Goal: Check status: Check status

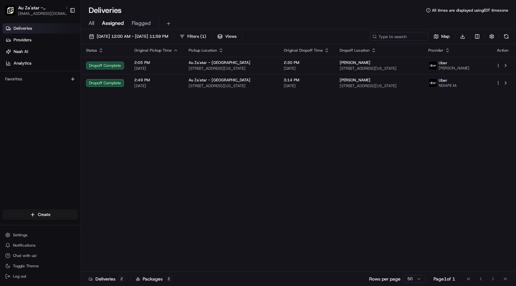
click at [92, 24] on span "All" at bounding box center [91, 23] width 5 height 8
click at [168, 38] on span "[DATE] 12:00 AM - [DATE] 11:59 PM" at bounding box center [132, 37] width 71 height 6
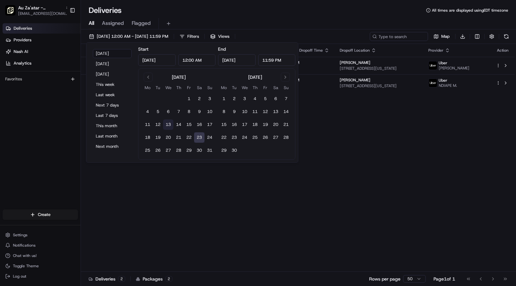
click at [167, 124] on button "13" at bounding box center [168, 125] width 10 height 10
type input "[DATE]"
click at [167, 124] on button "13" at bounding box center [168, 125] width 10 height 10
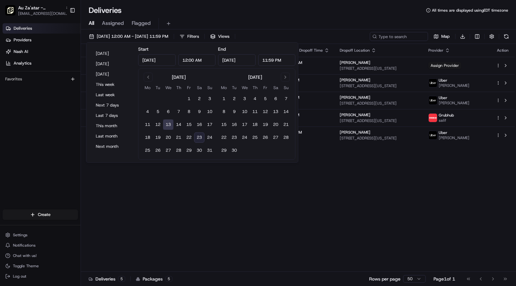
click at [168, 125] on button "13" at bounding box center [168, 125] width 10 height 10
click at [163, 120] on button "13" at bounding box center [168, 125] width 10 height 10
click at [168, 125] on button "13" at bounding box center [168, 125] width 10 height 10
click at [168, 36] on span "[DATE] 12:00 AM - [DATE] 11:59 PM" at bounding box center [132, 37] width 71 height 6
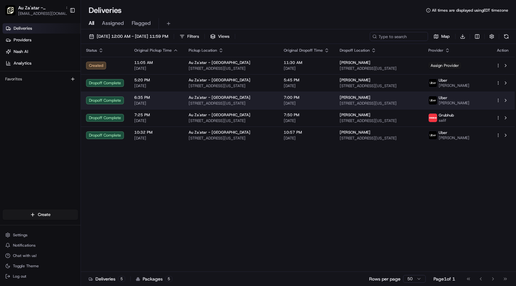
click at [359, 103] on span "[STREET_ADDRESS][US_STATE]" at bounding box center [378, 103] width 78 height 5
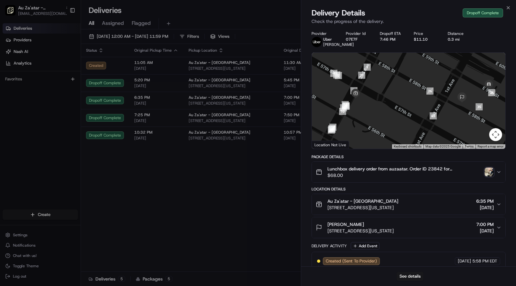
click at [488, 177] on img "button" at bounding box center [488, 172] width 9 height 9
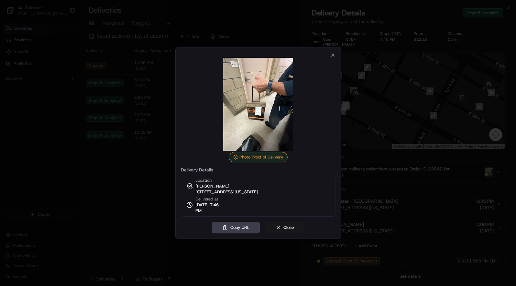
click at [271, 123] on img at bounding box center [257, 104] width 93 height 93
click at [252, 108] on img at bounding box center [257, 104] width 93 height 93
click at [350, 194] on div at bounding box center [258, 143] width 516 height 286
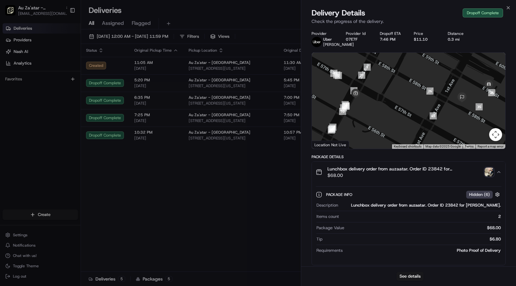
click at [350, 194] on div "Package Info Hidden ( 6 )" at bounding box center [408, 194] width 186 height 11
click at [452, 200] on div "Package Info Hidden ( 6 )" at bounding box center [408, 194] width 186 height 11
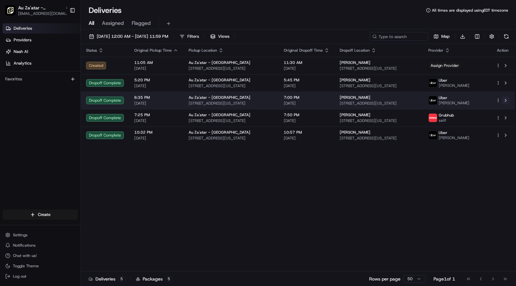
click at [502, 101] on button at bounding box center [505, 101] width 8 height 8
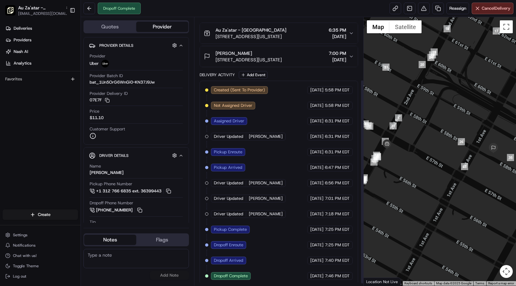
scroll to position [85, 0]
